Goal: Find specific page/section: Find specific page/section

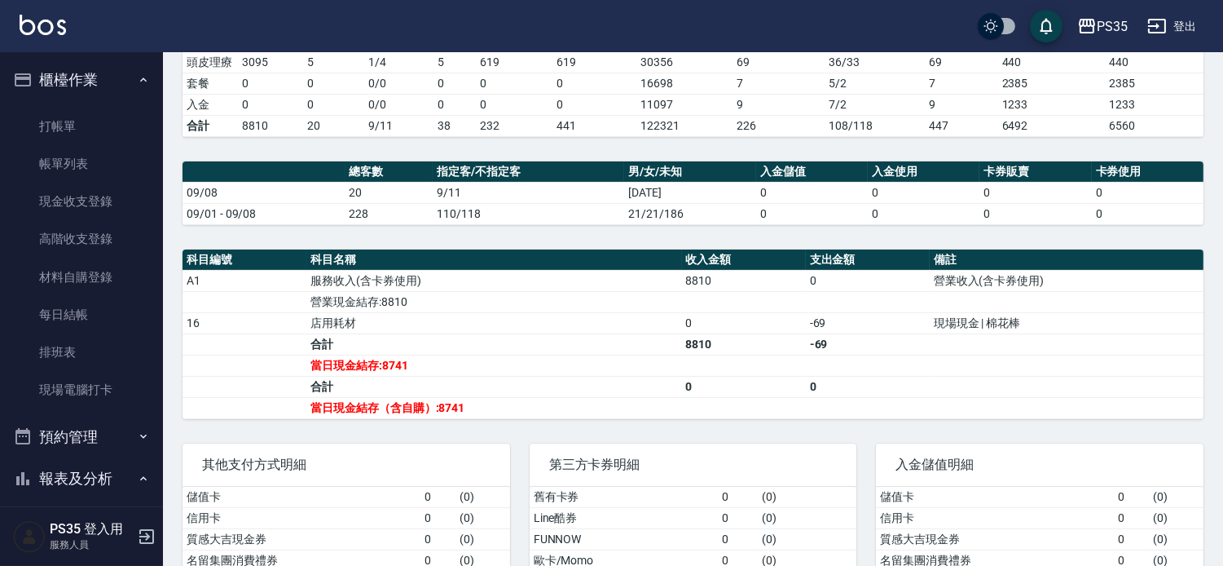
scroll to position [362, 0]
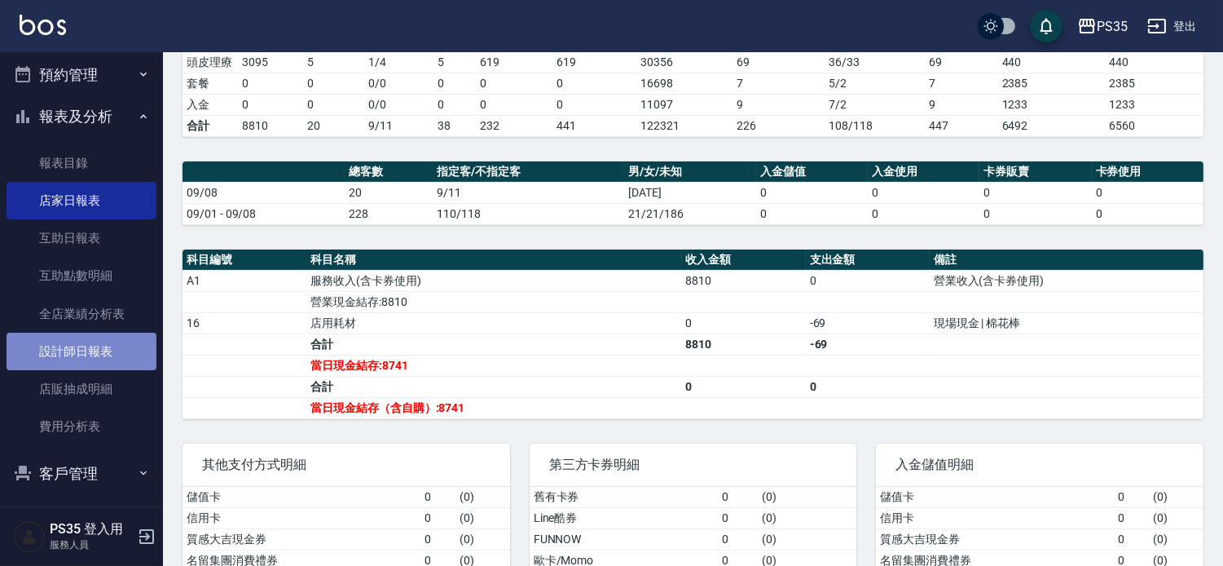
click at [83, 348] on link "設計師日報表" at bounding box center [82, 350] width 150 height 37
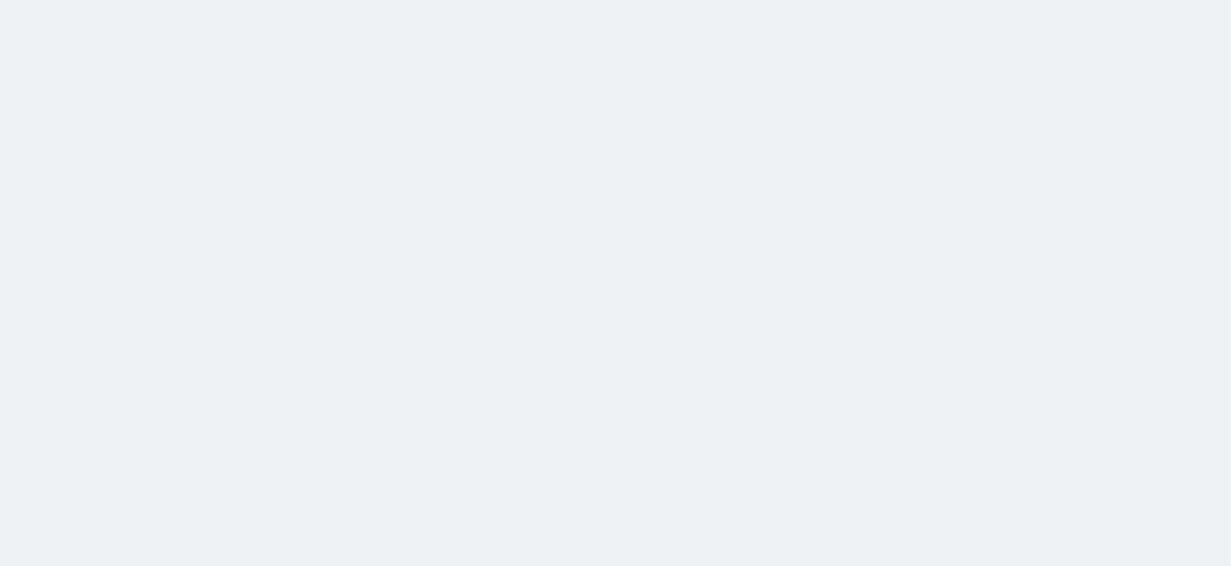
click at [270, 0] on html at bounding box center [615, 0] width 1231 height 0
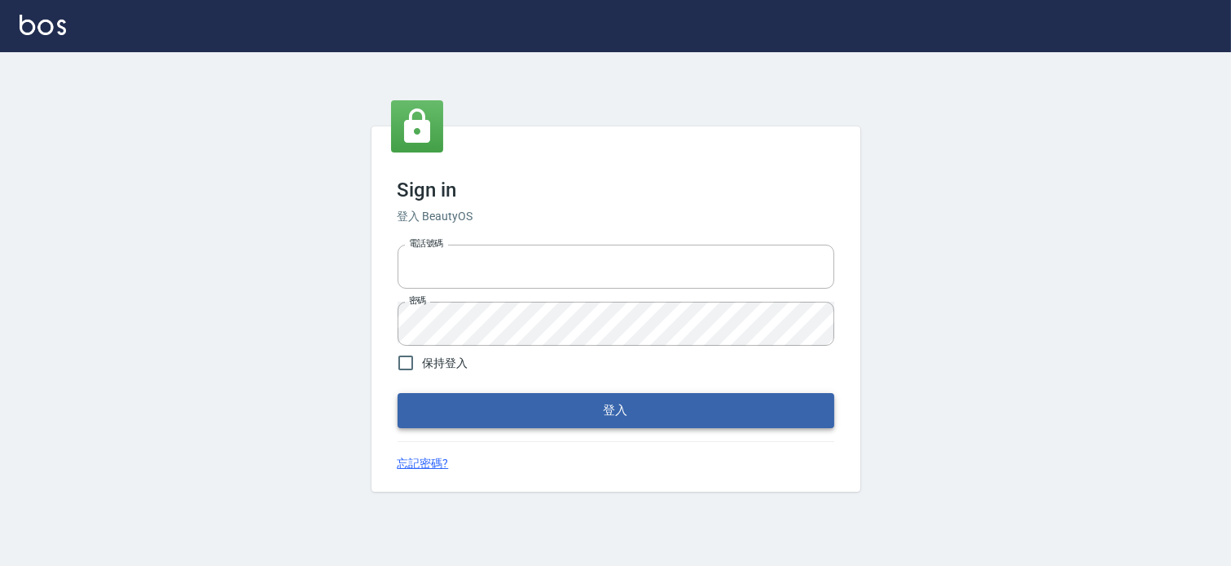
type input "037465197"
click at [587, 416] on button "登入" at bounding box center [616, 410] width 437 height 34
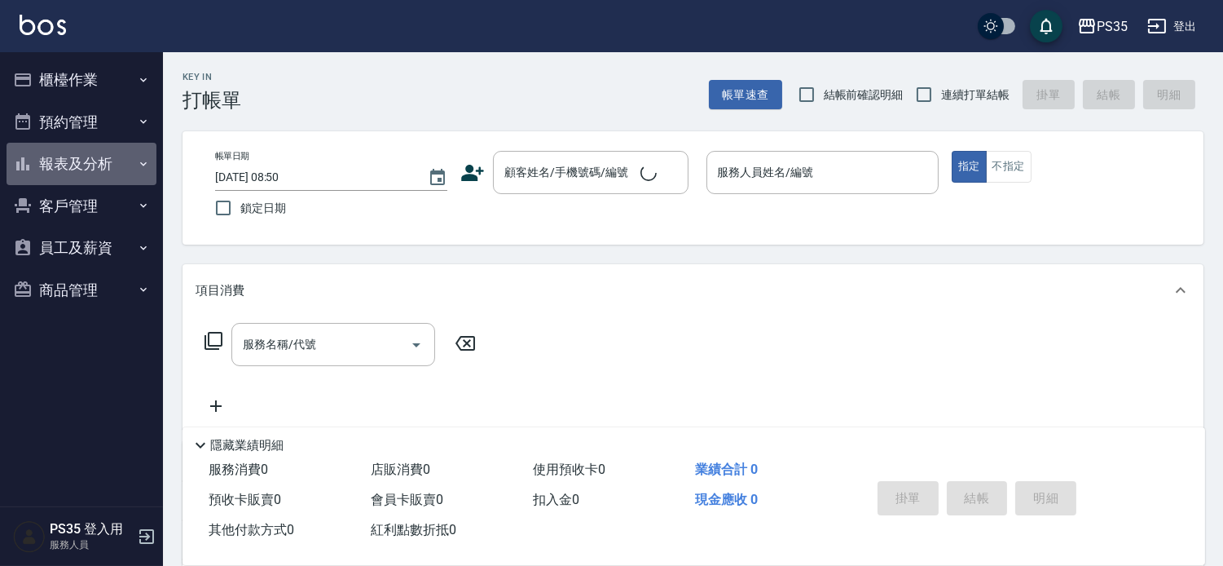
click at [110, 151] on button "報表及分析" at bounding box center [82, 164] width 150 height 42
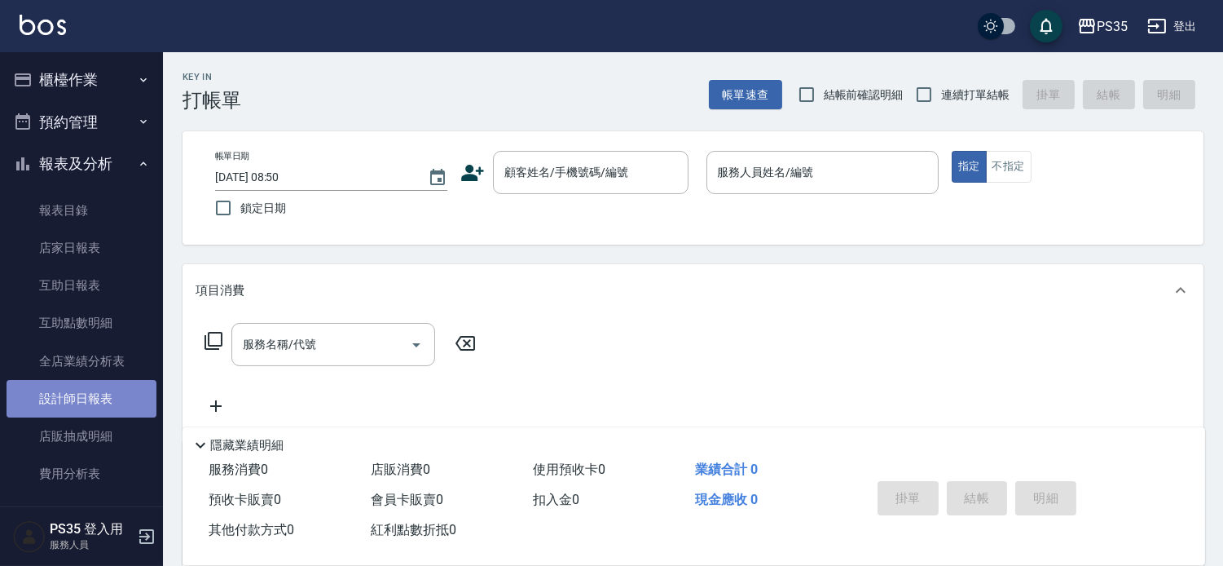
click at [100, 399] on link "設計師日報表" at bounding box center [82, 398] width 150 height 37
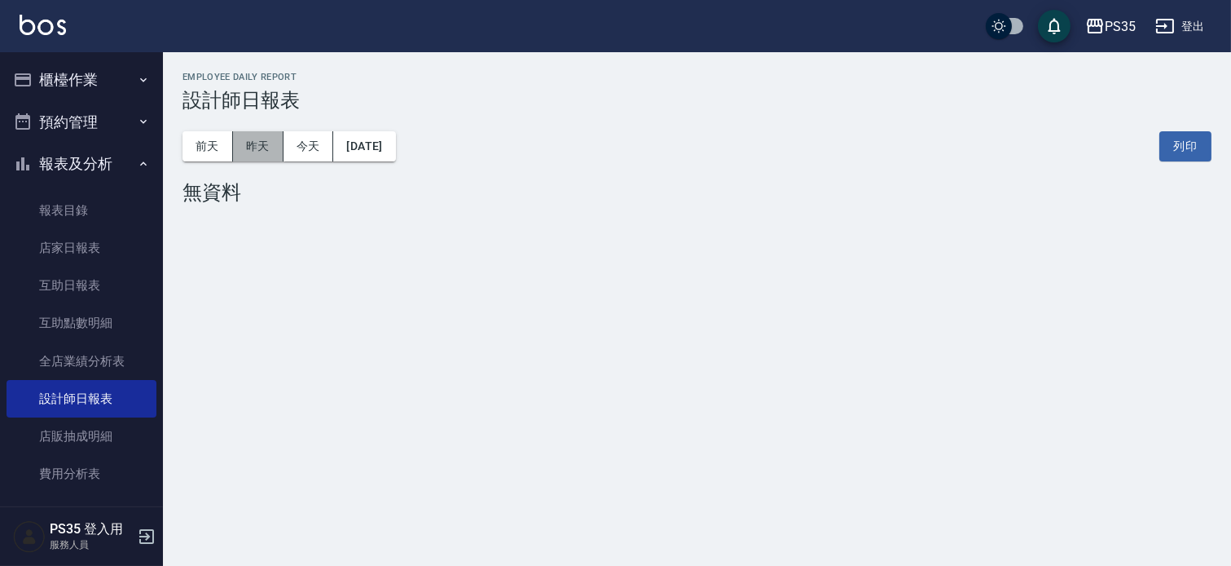
click at [266, 159] on button "昨天" at bounding box center [258, 146] width 51 height 30
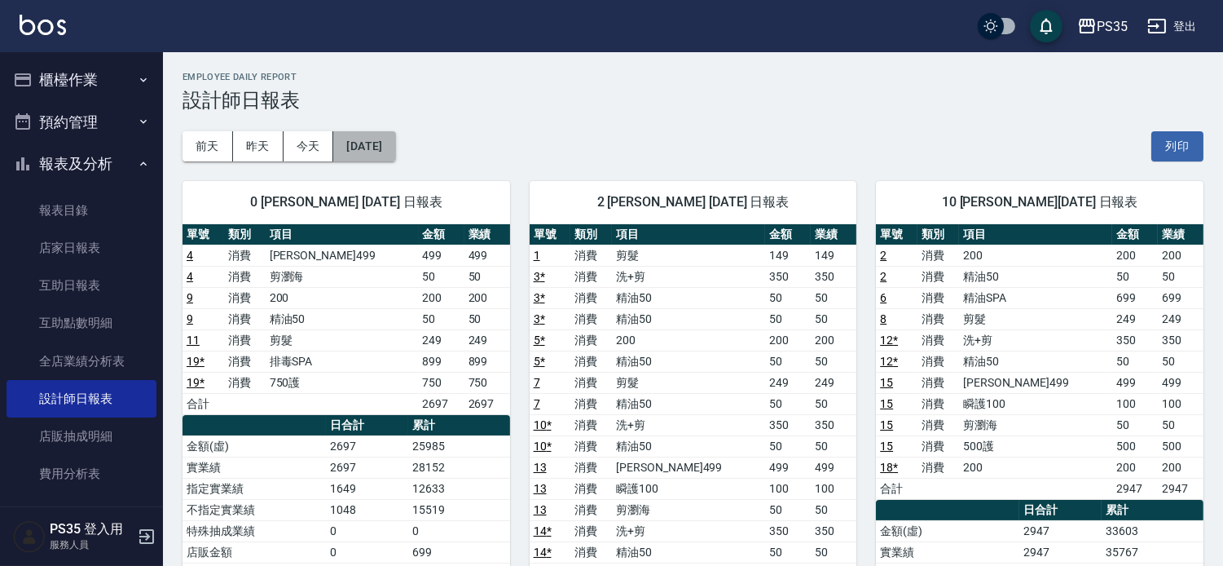
click at [385, 150] on button "[DATE]" at bounding box center [364, 146] width 62 height 30
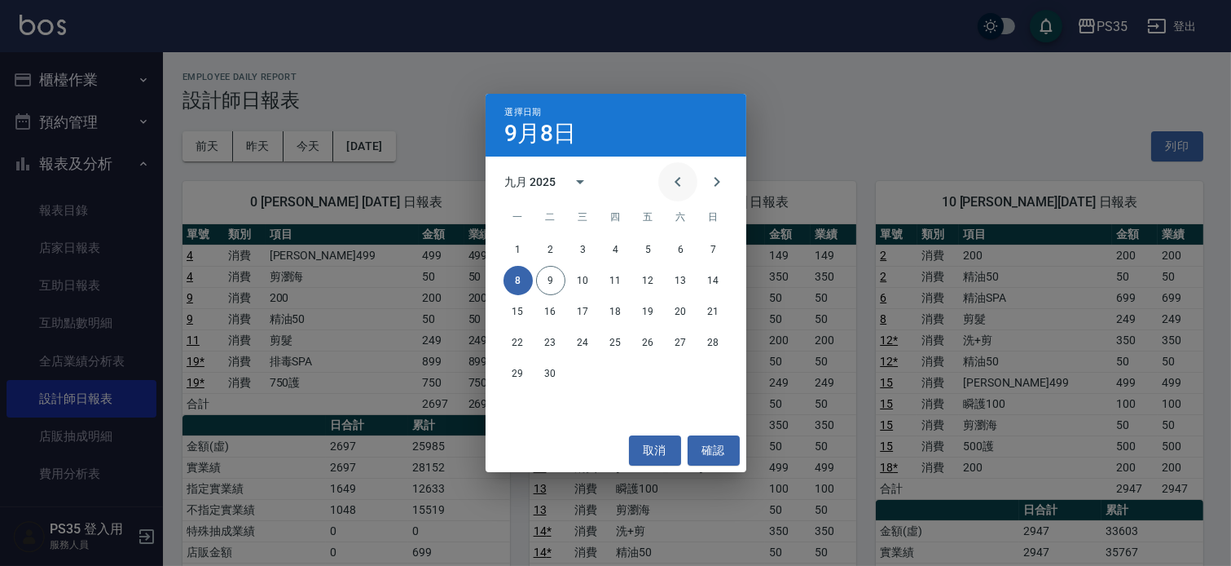
click at [675, 186] on icon "Previous month" at bounding box center [678, 182] width 6 height 10
click at [648, 280] on button "8" at bounding box center [648, 280] width 29 height 29
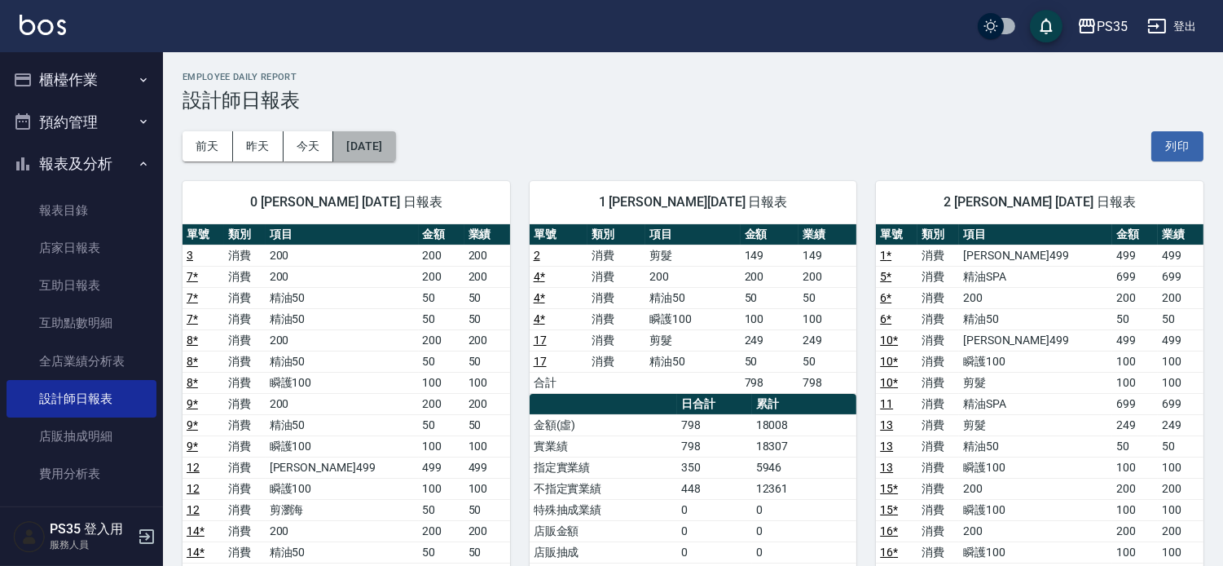
click at [347, 144] on button "2025/08/08" at bounding box center [364, 146] width 62 height 30
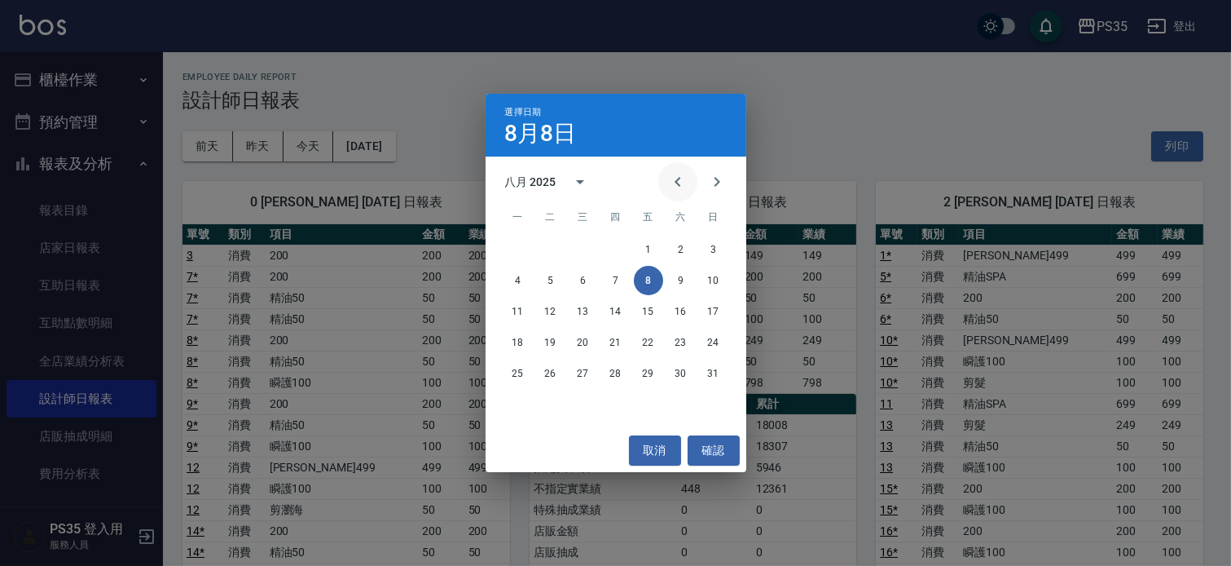
click at [668, 184] on icon "Previous month" at bounding box center [678, 182] width 20 height 20
click at [616, 280] on button "8" at bounding box center [615, 280] width 29 height 29
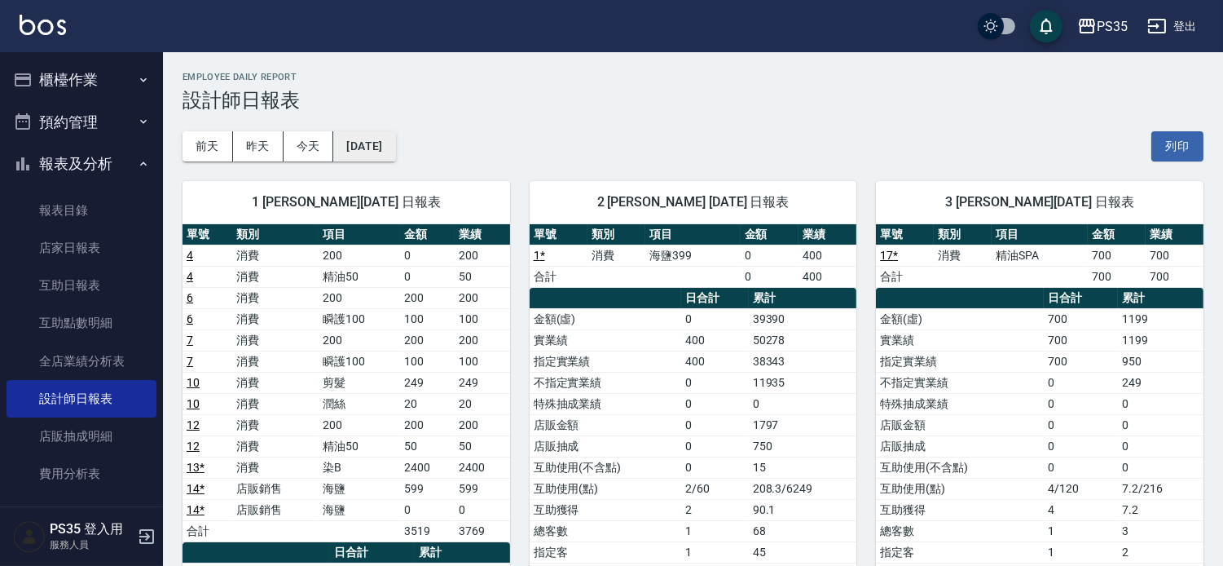
click at [395, 151] on button "2025/05/08" at bounding box center [364, 146] width 62 height 30
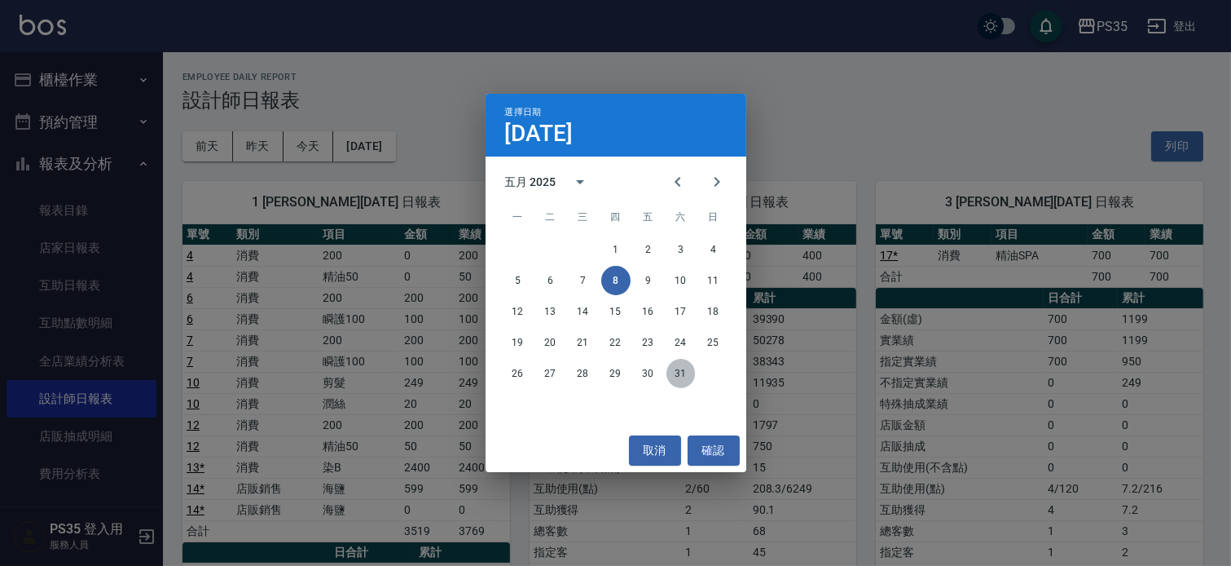
click at [672, 372] on button "31" at bounding box center [681, 373] width 29 height 29
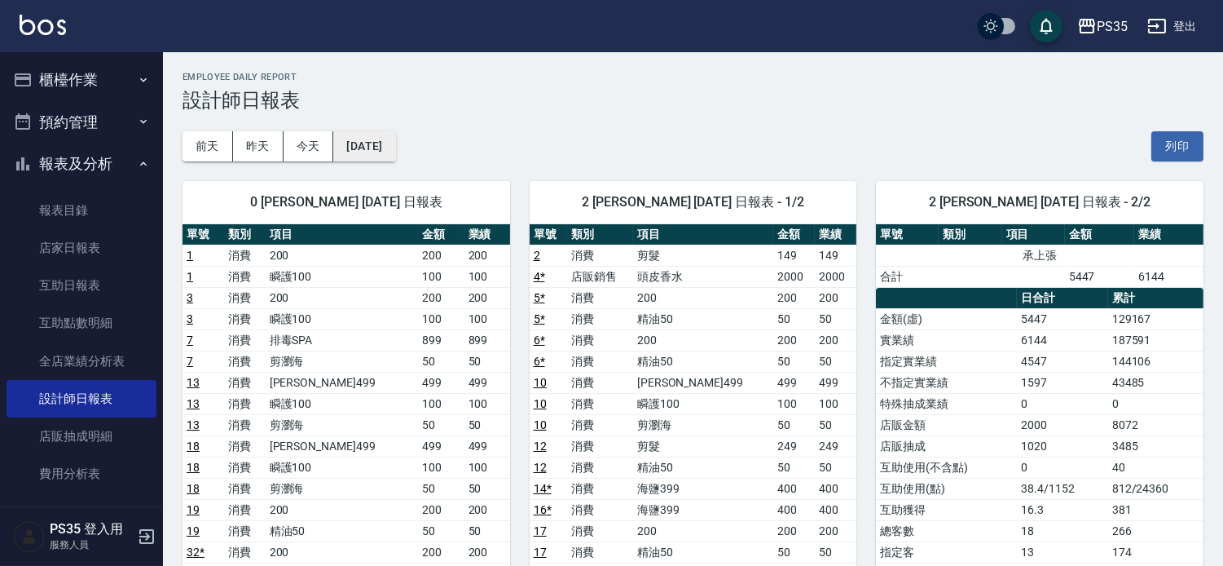
click at [365, 149] on button "2025/05/31" at bounding box center [364, 146] width 62 height 30
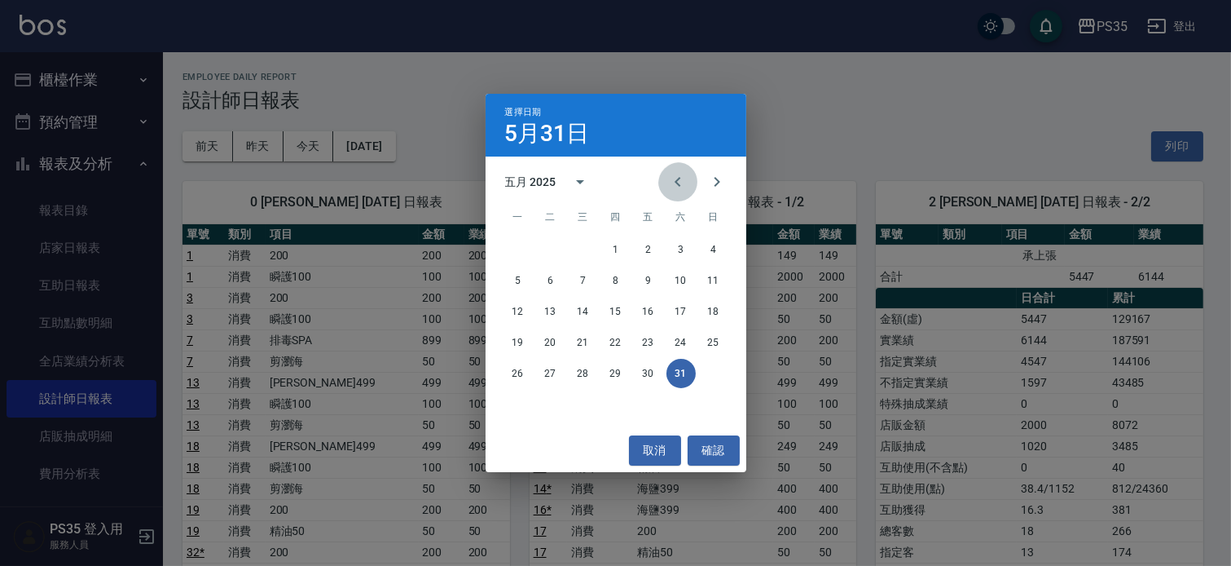
click at [678, 186] on icon "Previous month" at bounding box center [678, 182] width 20 height 20
click at [715, 186] on icon "Next month" at bounding box center [717, 182] width 20 height 20
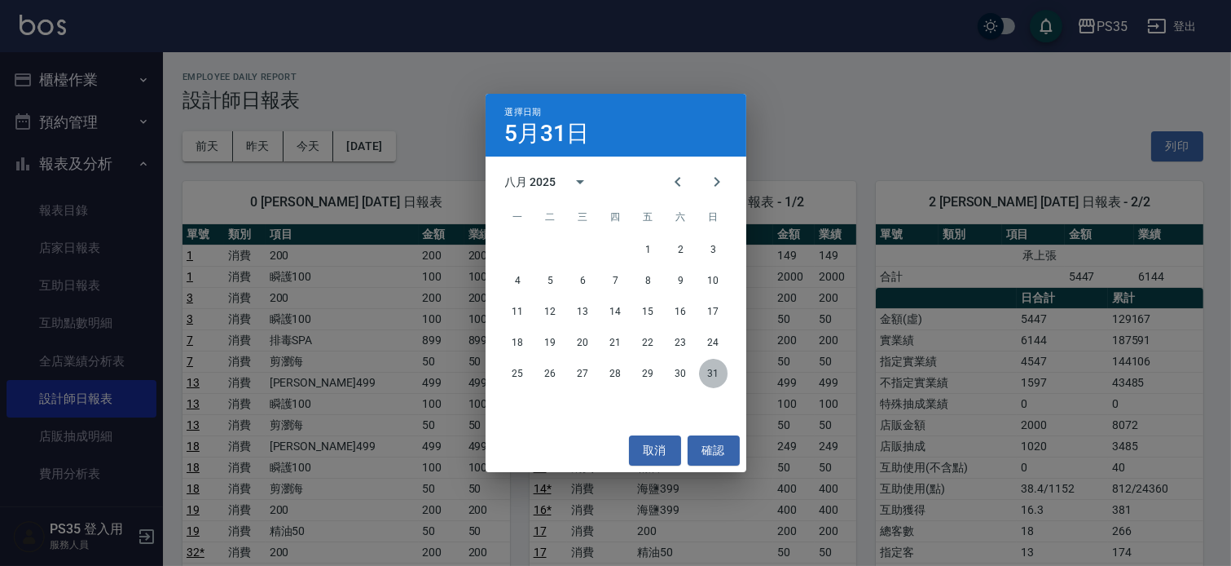
click at [711, 378] on button "31" at bounding box center [713, 373] width 29 height 29
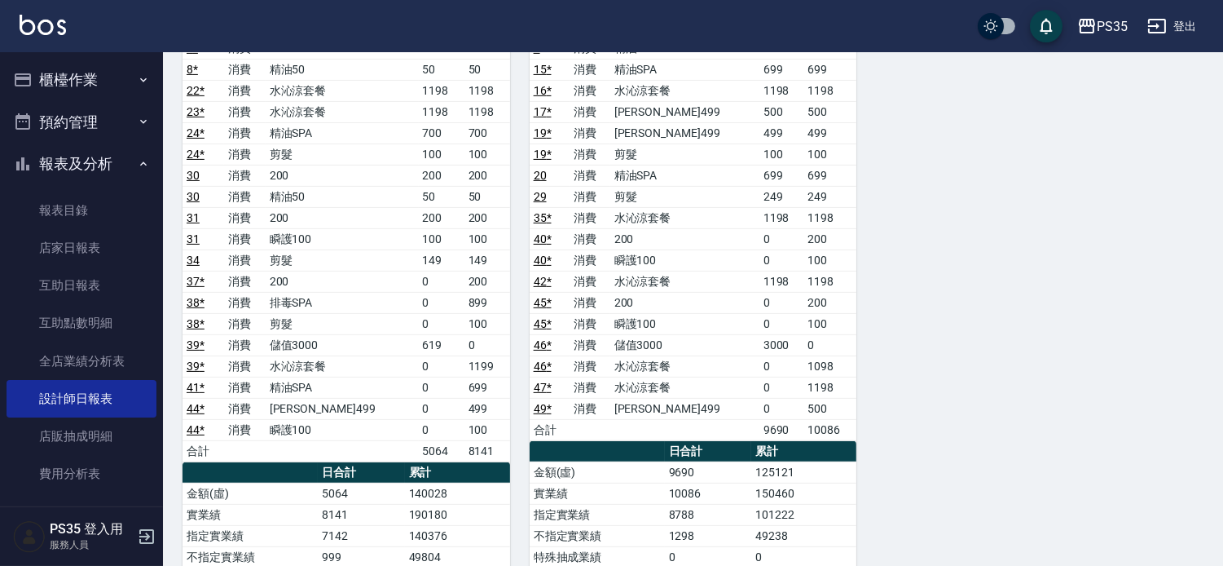
scroll to position [1086, 0]
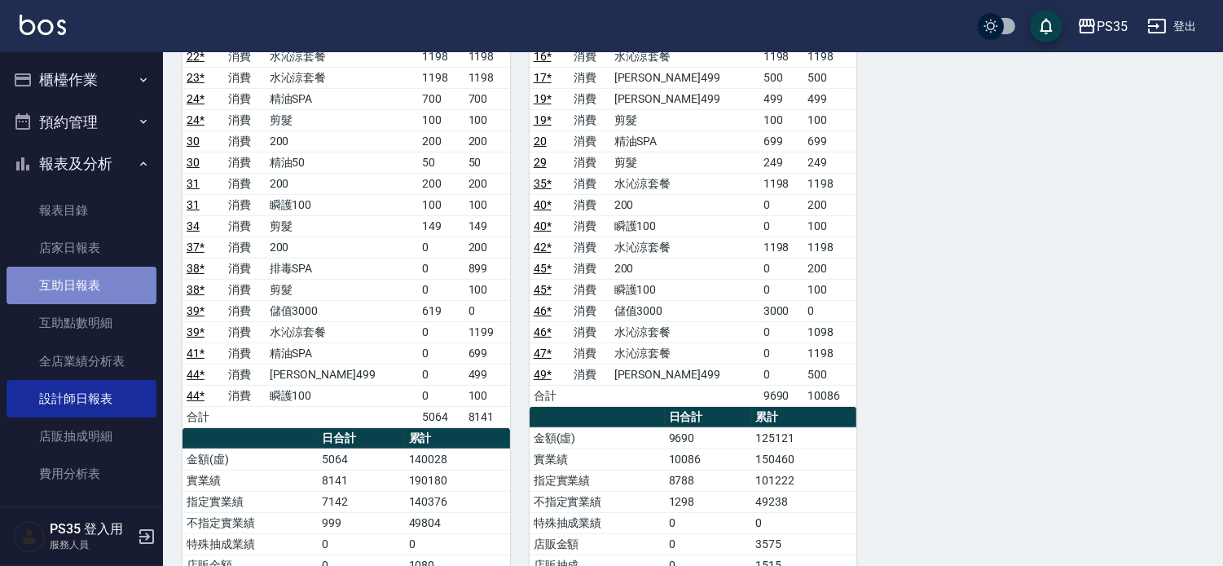
click at [126, 291] on link "互助日報表" at bounding box center [82, 284] width 150 height 37
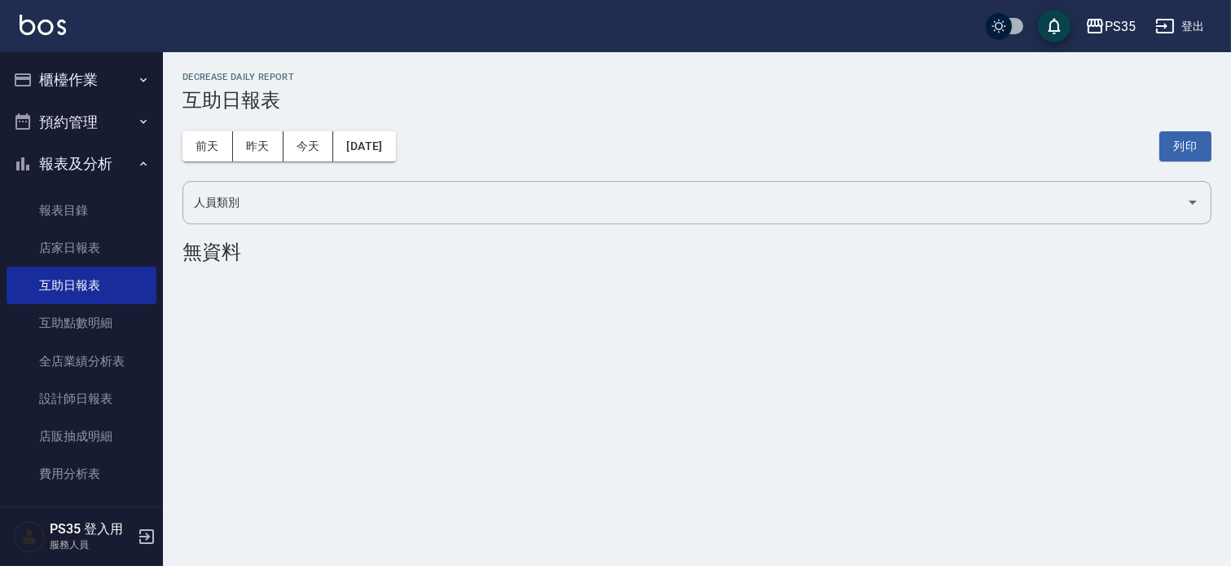
click at [255, 163] on div "前天 昨天 今天 2025/09/09 列印" at bounding box center [697, 146] width 1029 height 69
click at [259, 156] on button "昨天" at bounding box center [258, 146] width 51 height 30
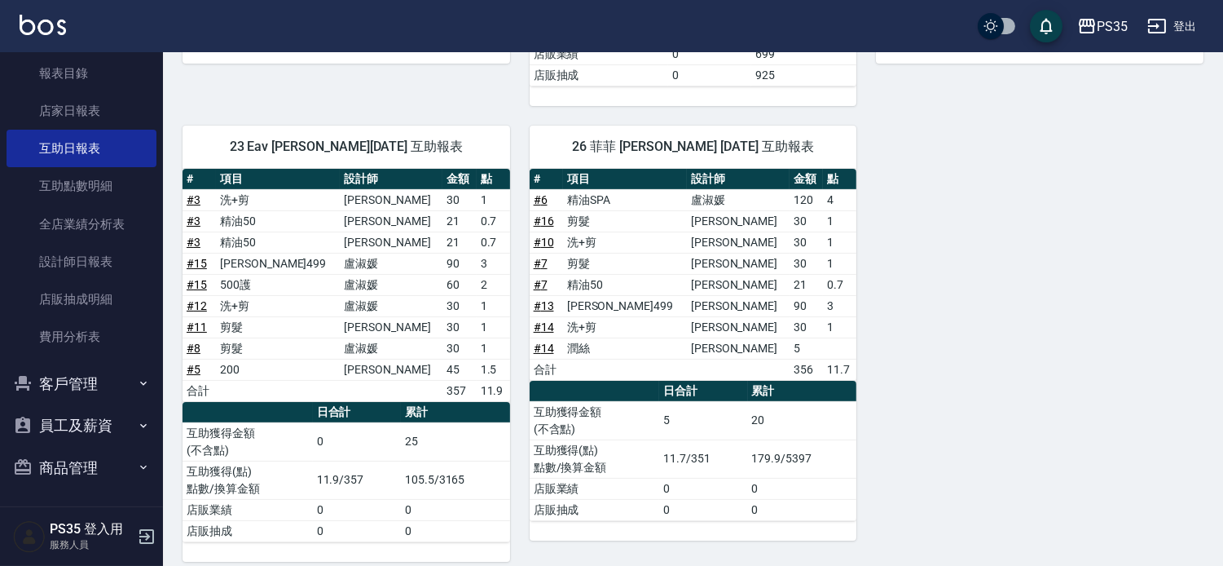
scroll to position [543, 0]
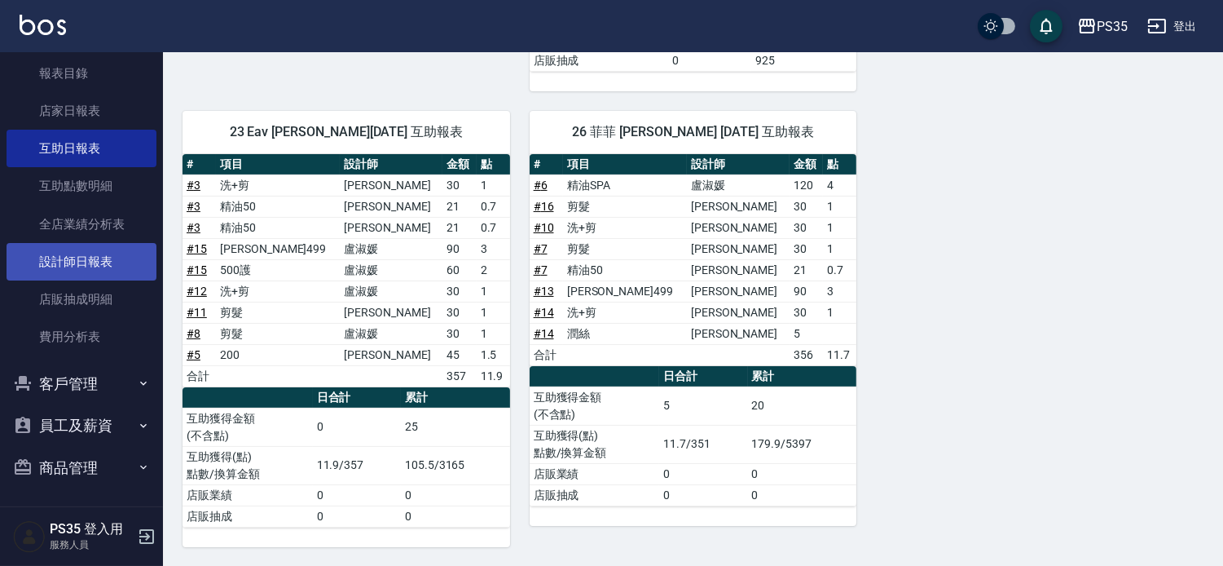
click at [112, 255] on link "設計師日報表" at bounding box center [82, 261] width 150 height 37
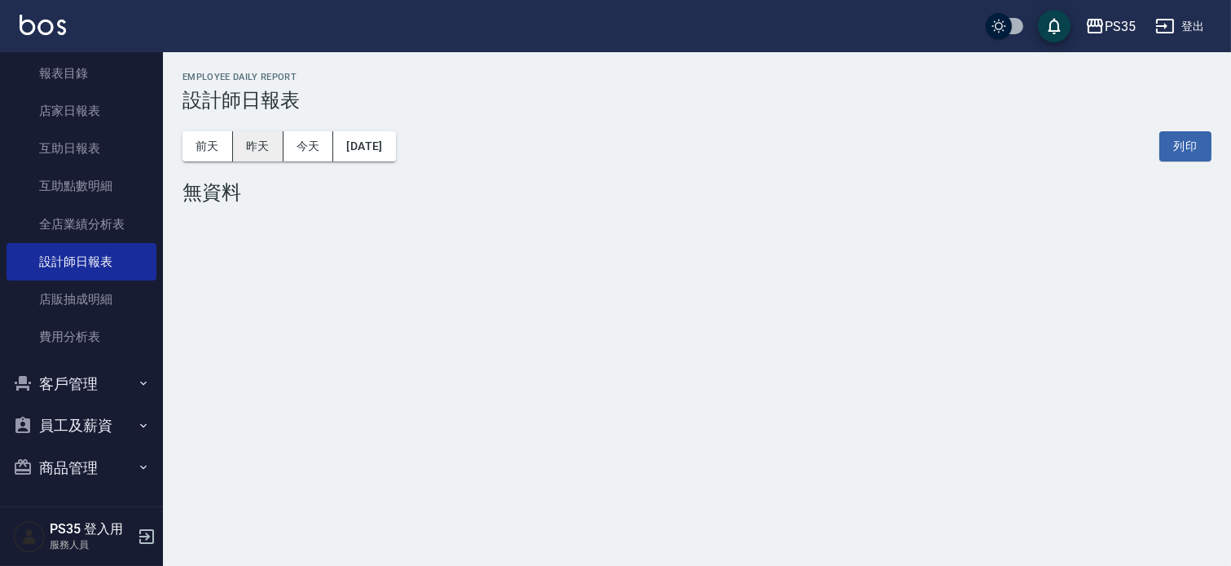
click at [244, 150] on button "昨天" at bounding box center [258, 146] width 51 height 30
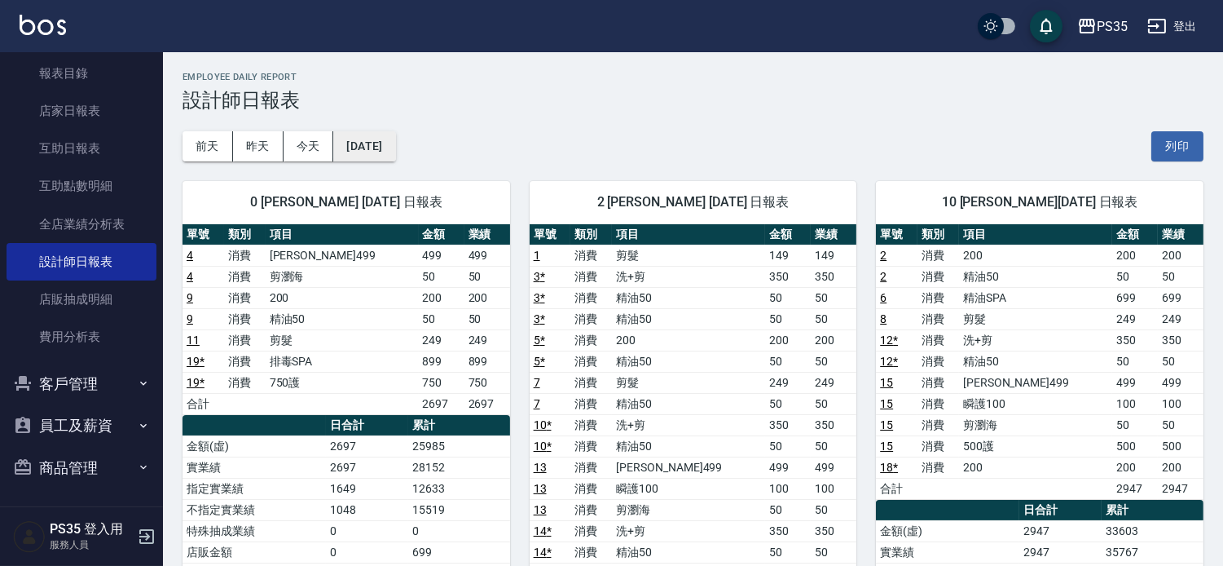
click at [380, 141] on button "[DATE]" at bounding box center [364, 146] width 62 height 30
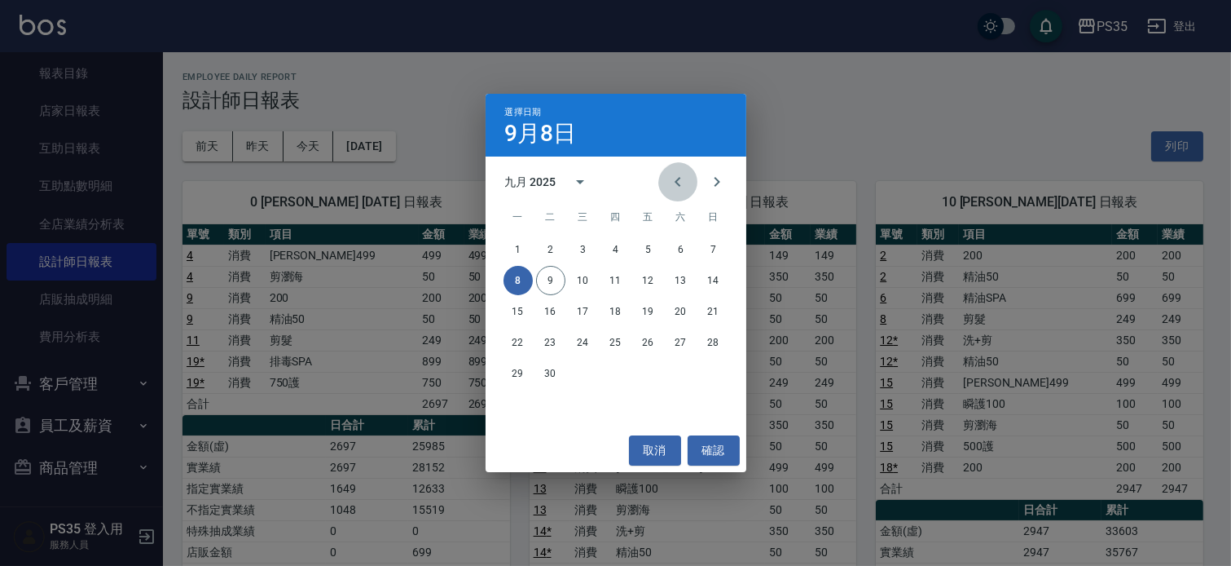
click at [668, 181] on icon "Previous month" at bounding box center [678, 182] width 20 height 20
click at [645, 280] on button "8" at bounding box center [648, 280] width 29 height 29
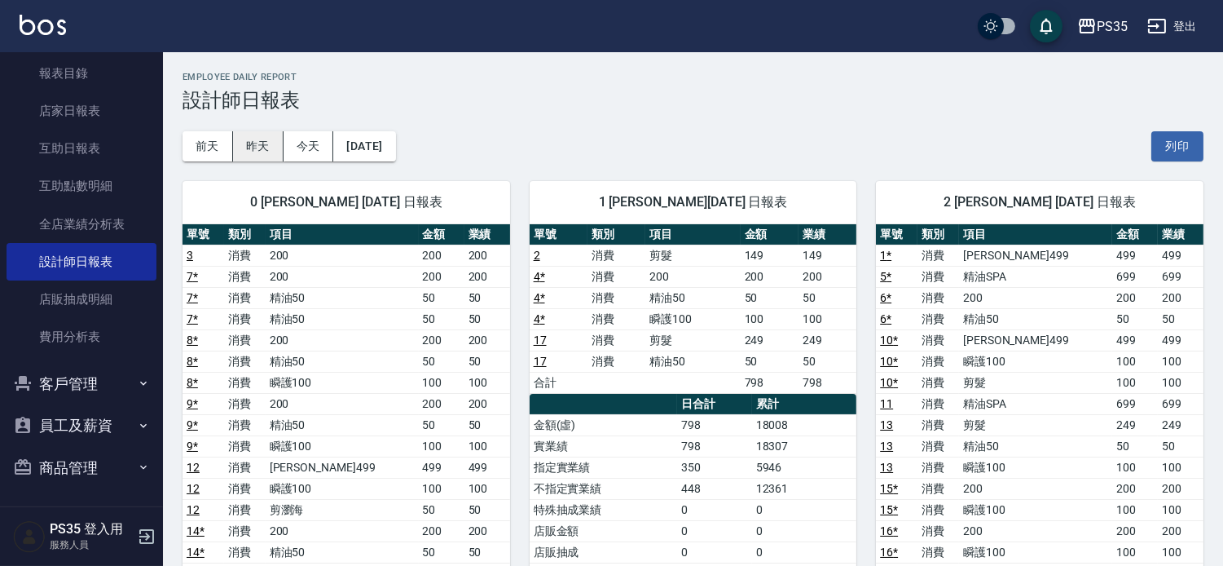
click at [266, 143] on button "昨天" at bounding box center [258, 146] width 51 height 30
